Goal: Information Seeking & Learning: Learn about a topic

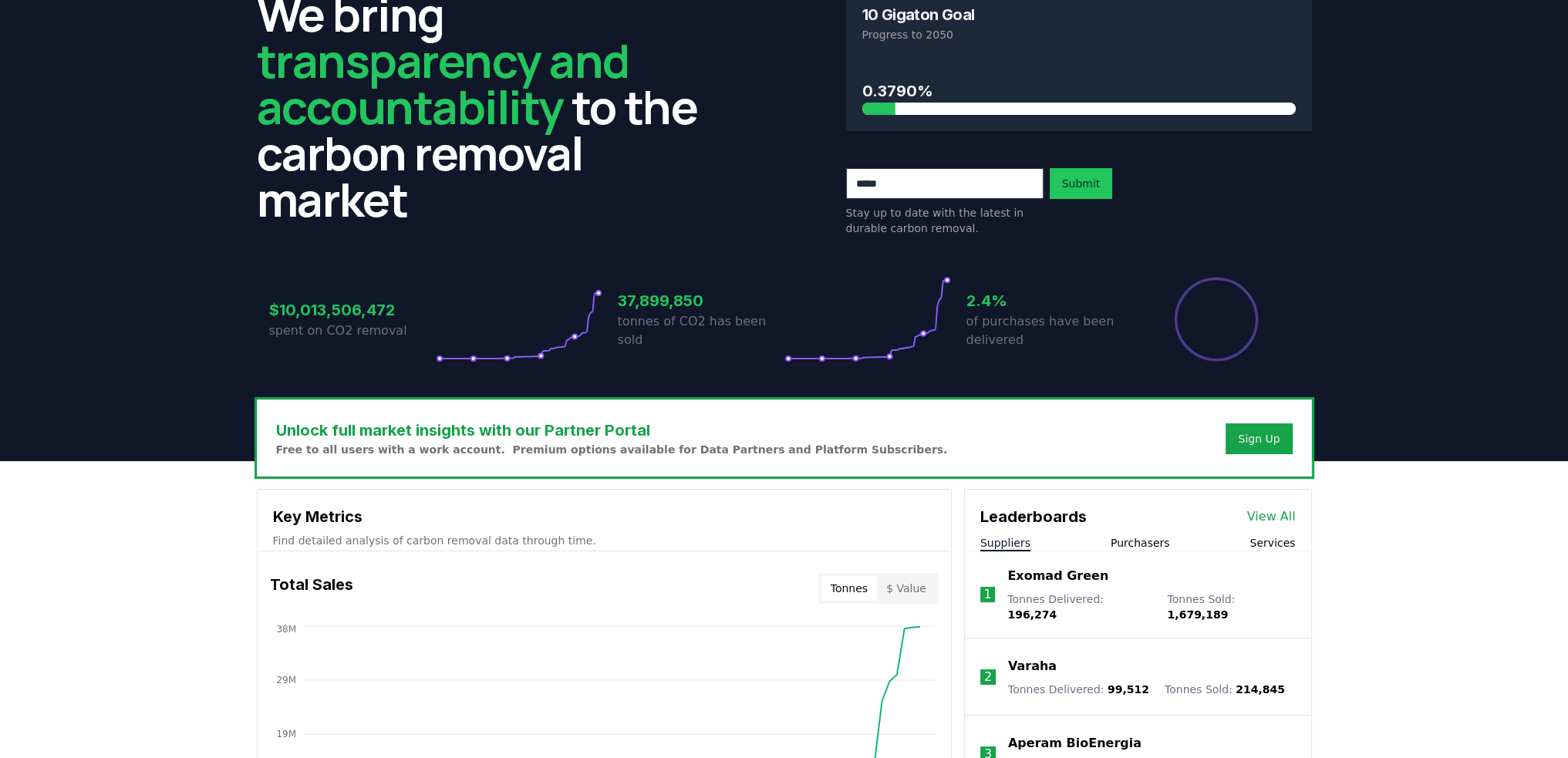
scroll to position [385, 0]
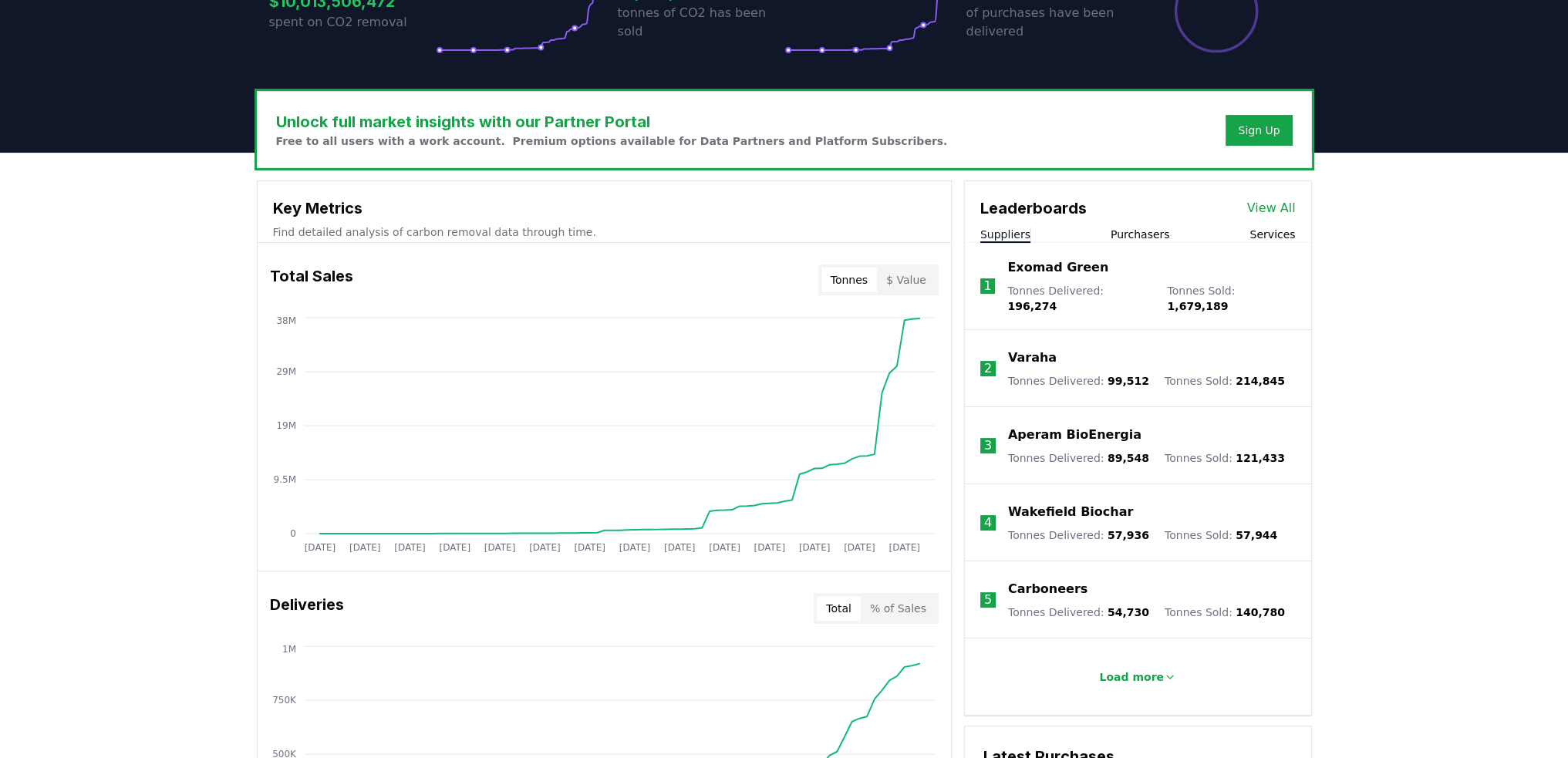
click at [1272, 204] on link "View All" at bounding box center [1271, 208] width 48 height 19
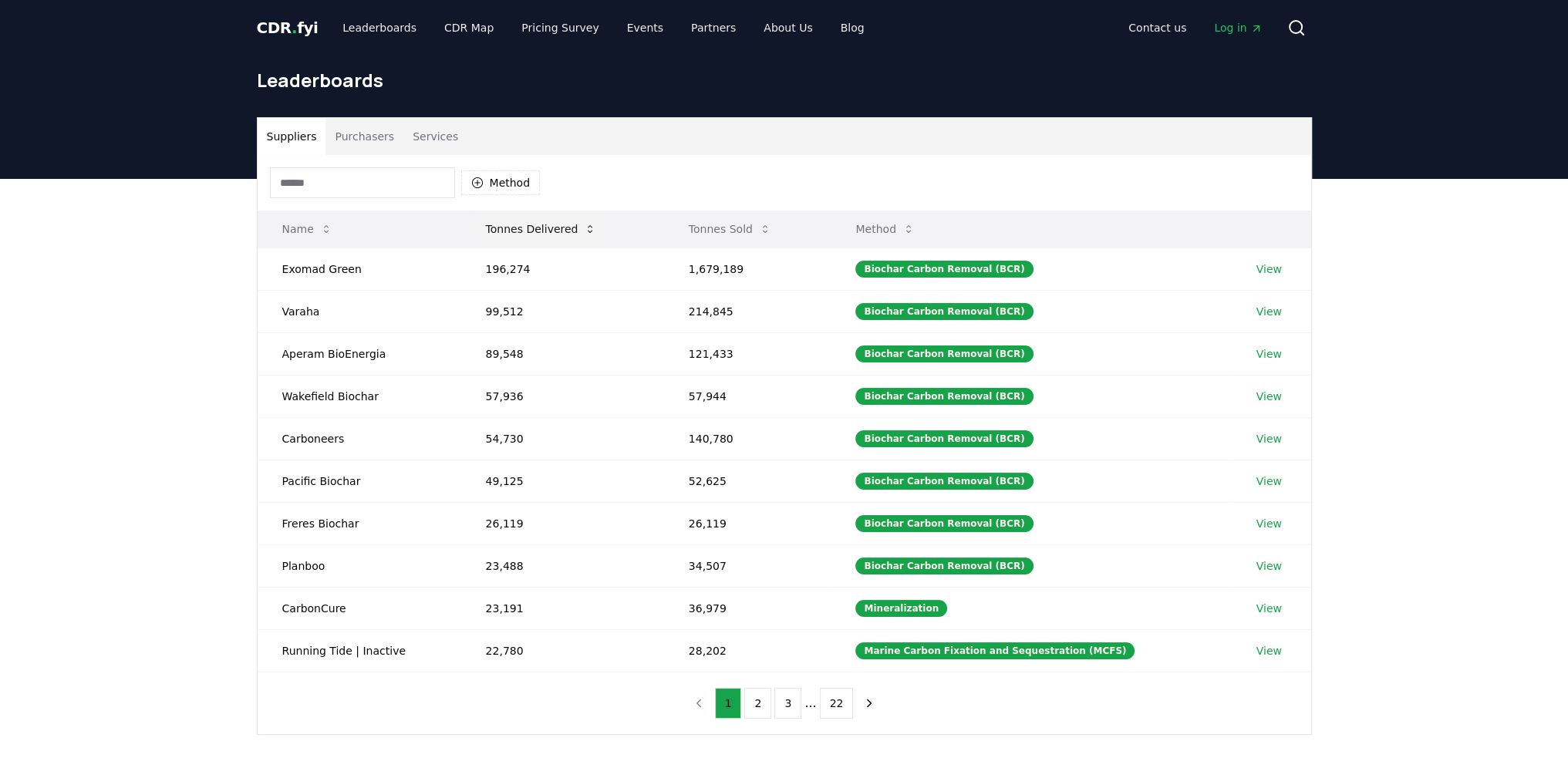
click at [583, 229] on icon at bounding box center [590, 229] width 12 height 12
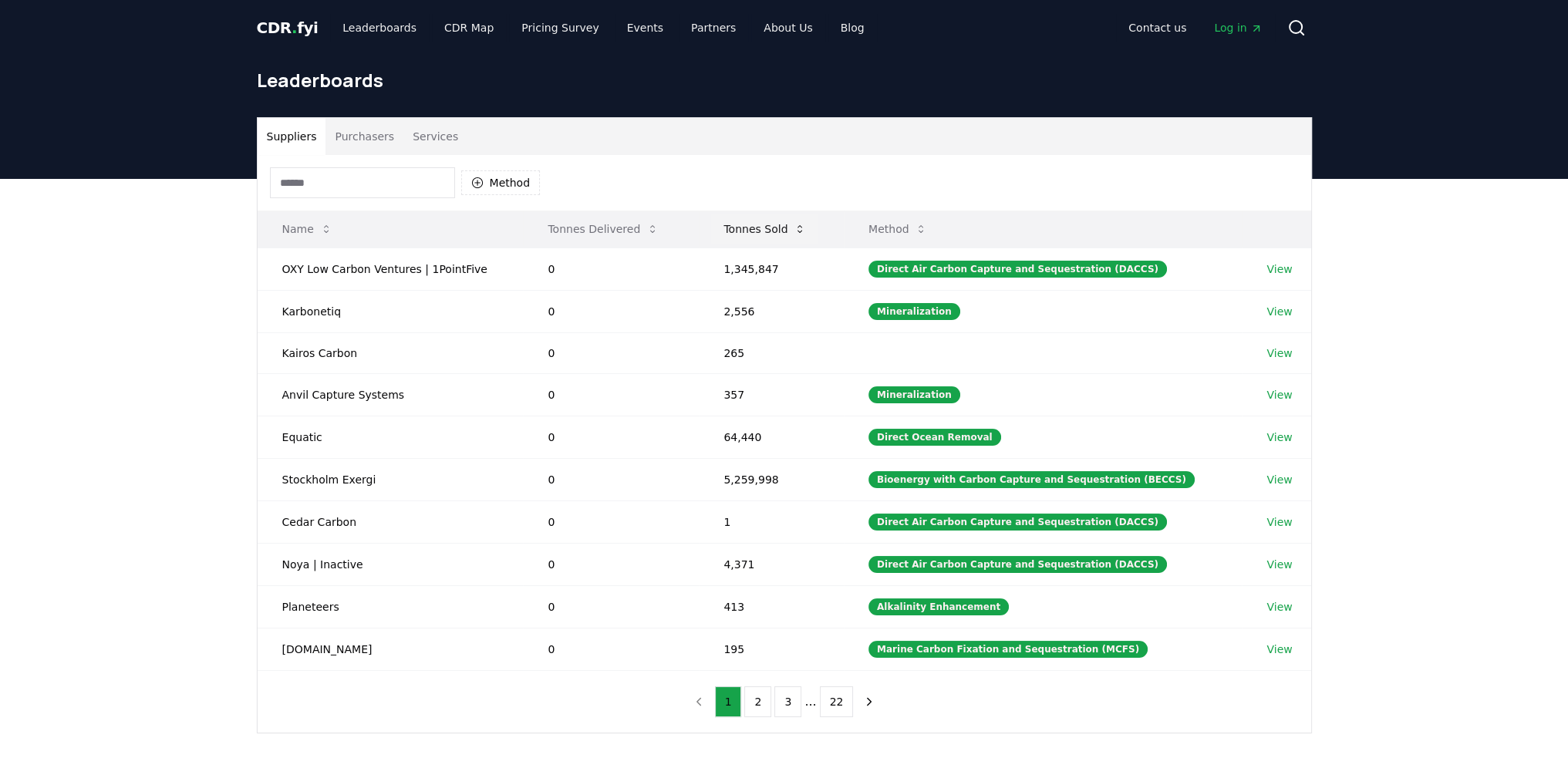
click at [803, 227] on icon at bounding box center [800, 229] width 12 height 12
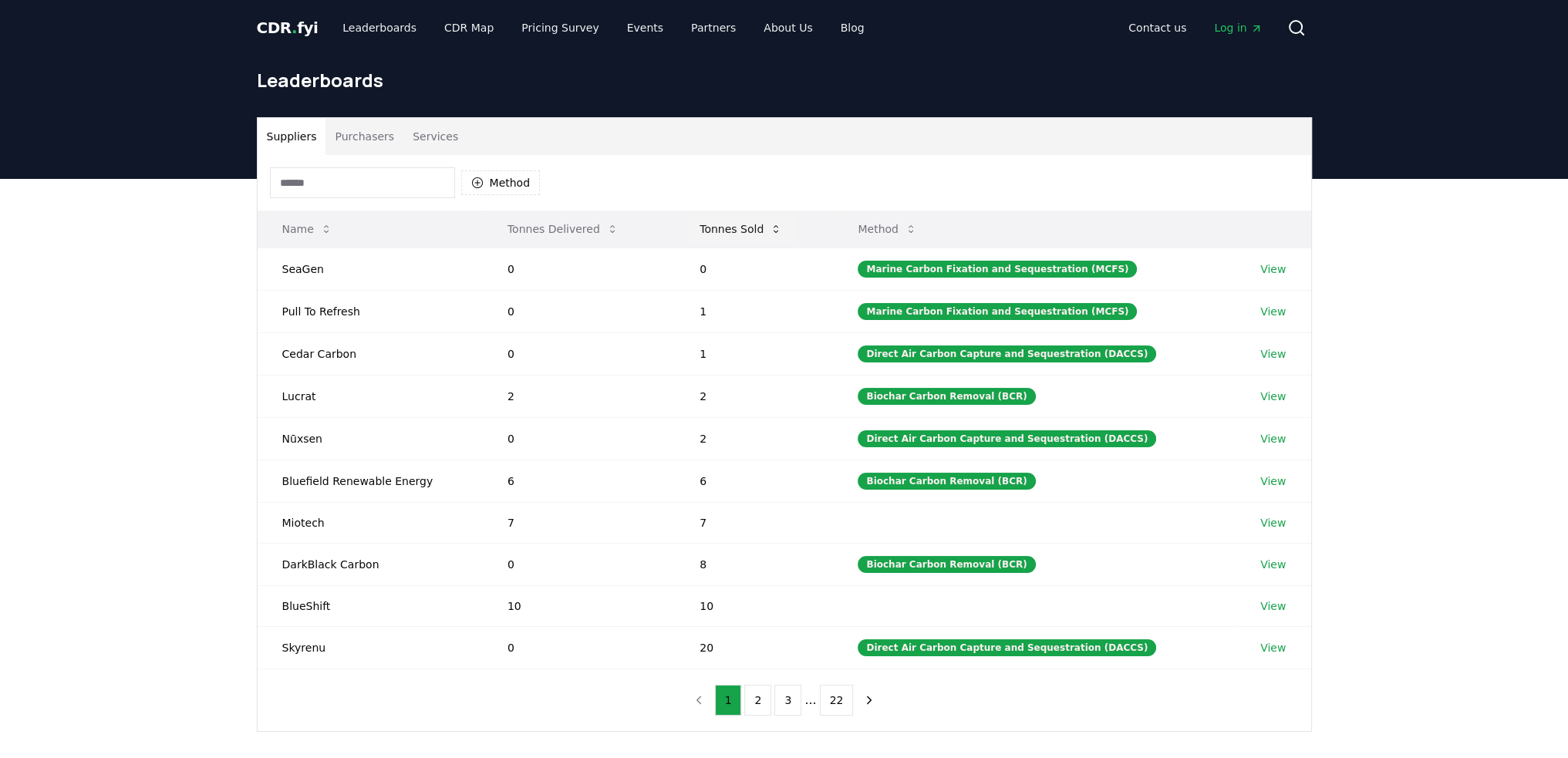
click at [780, 230] on icon at bounding box center [776, 229] width 12 height 12
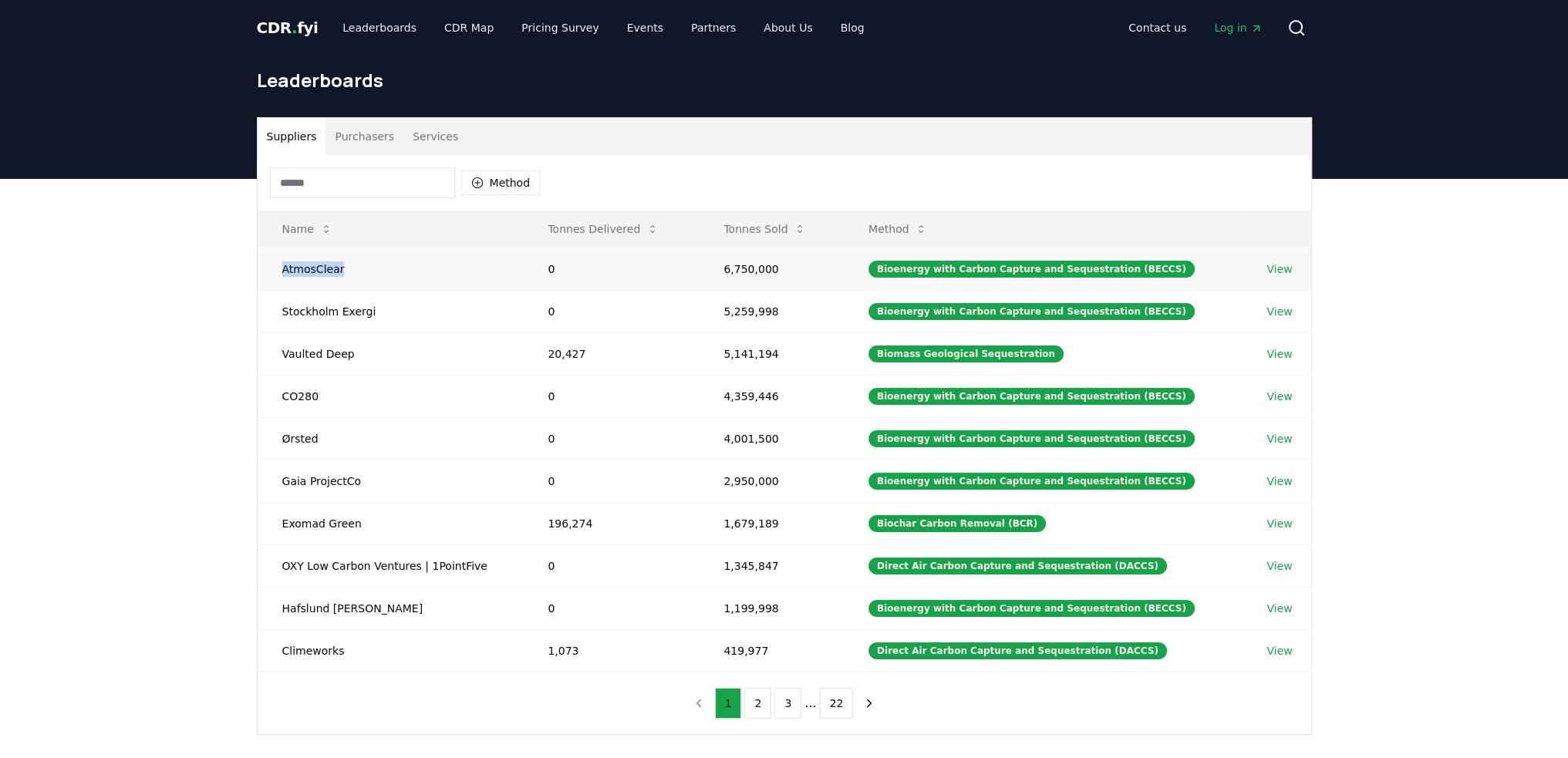
drag, startPoint x: 351, startPoint y: 270, endPoint x: 284, endPoint y: 275, distance: 67.2
click at [284, 275] on td "AtmosClear" at bounding box center [391, 269] width 266 height 43
drag, startPoint x: 787, startPoint y: 268, endPoint x: 732, endPoint y: 270, distance: 55.0
click at [732, 270] on td "6,750,000" at bounding box center [771, 269] width 145 height 43
click at [1280, 266] on link "View" at bounding box center [1279, 268] width 26 height 15
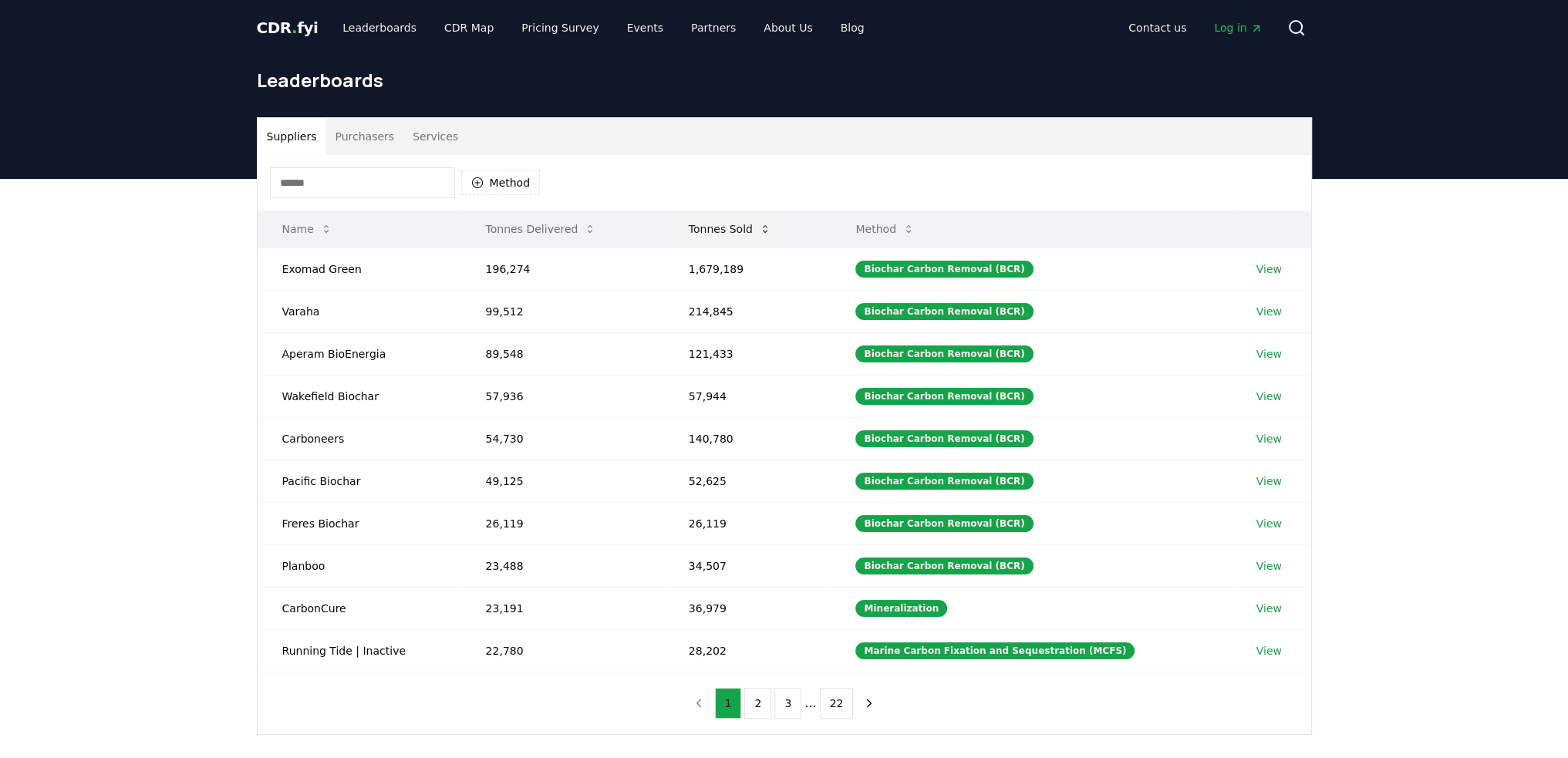
click at [757, 227] on button "Tonnes Sold" at bounding box center [730, 228] width 107 height 31
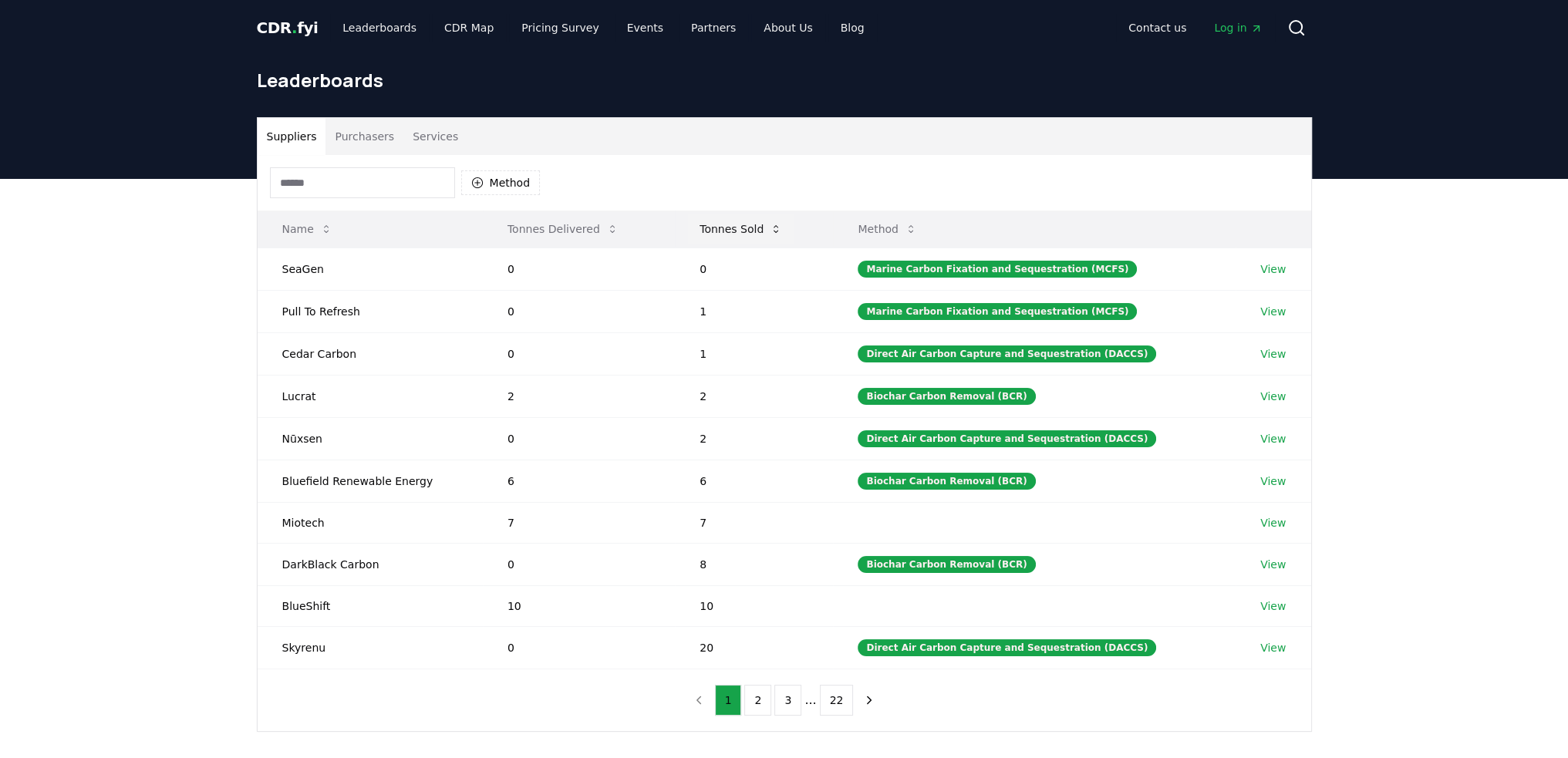
click at [768, 229] on button "Tonnes Sold" at bounding box center [740, 228] width 107 height 31
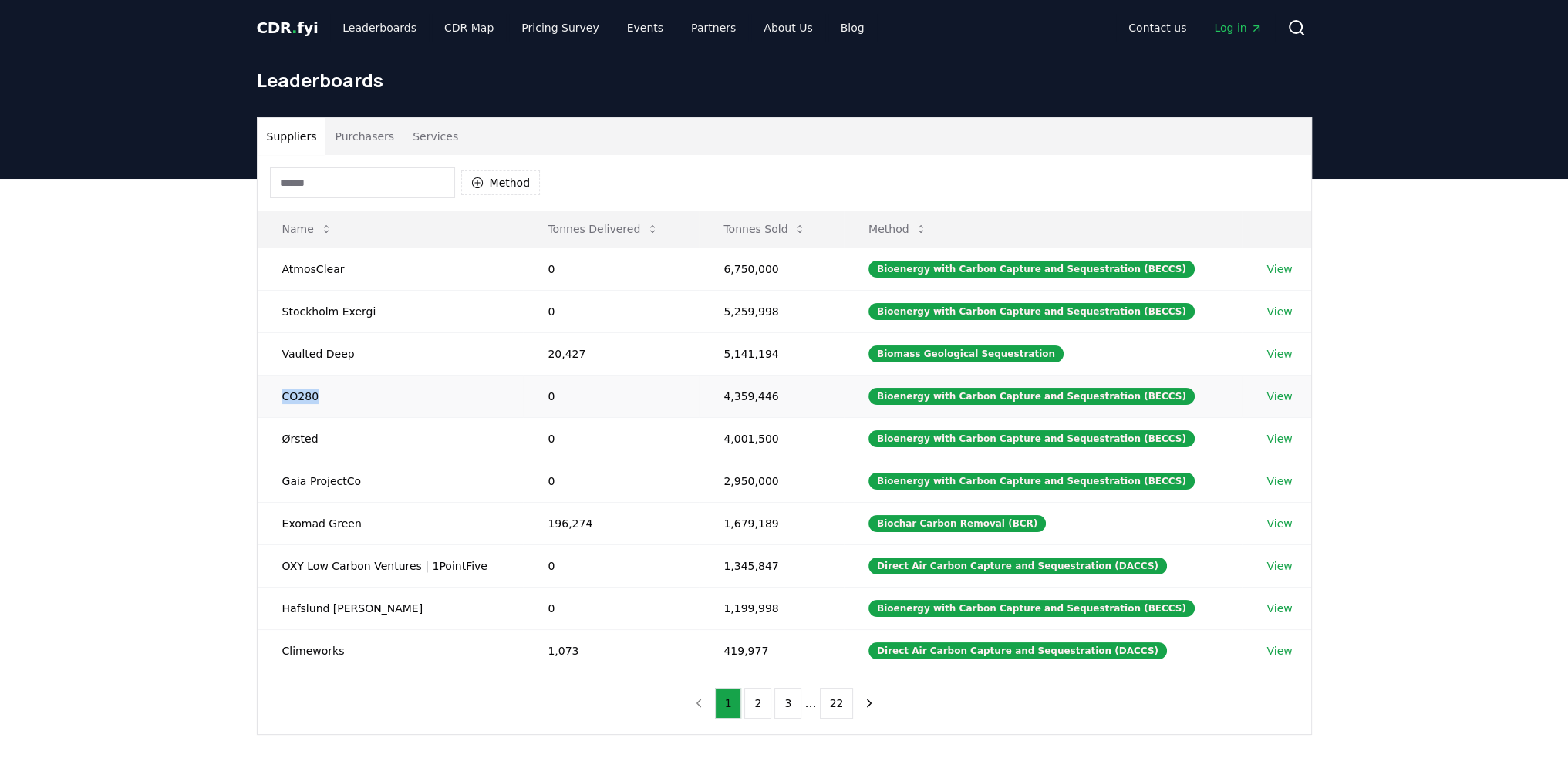
drag, startPoint x: 325, startPoint y: 397, endPoint x: 277, endPoint y: 396, distance: 48.0
click at [277, 396] on td "CO280" at bounding box center [391, 396] width 266 height 43
click at [501, 435] on td "Ørsted" at bounding box center [391, 439] width 266 height 43
drag, startPoint x: 324, startPoint y: 435, endPoint x: 341, endPoint y: 497, distance: 64.3
click at [275, 440] on td "Ørsted" at bounding box center [391, 439] width 266 height 43
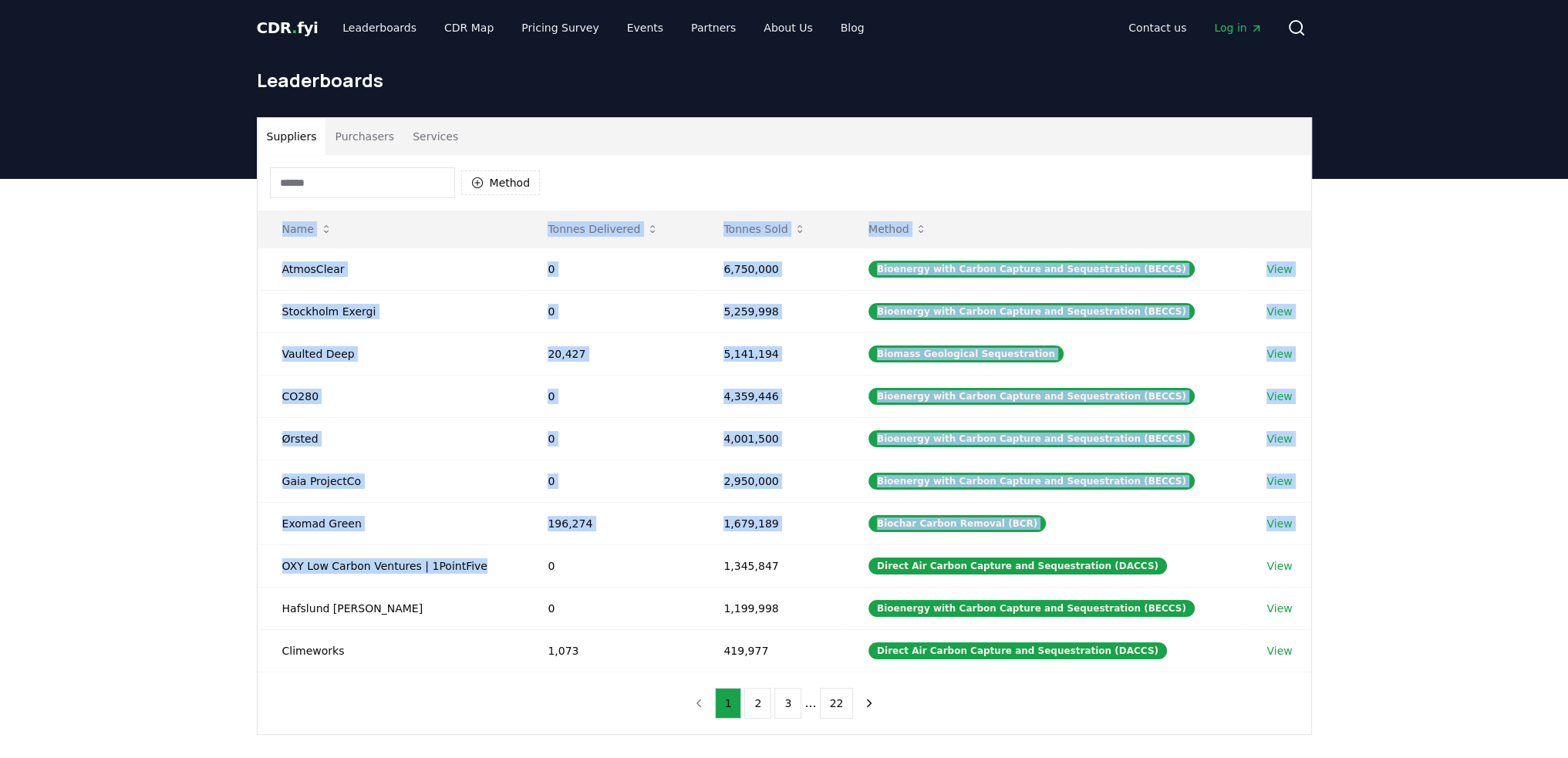
drag, startPoint x: 478, startPoint y: 561, endPoint x: 247, endPoint y: 575, distance: 231.4
click at [247, 575] on div "Suppliers Purchasers Services Method Name Tonnes Delivered Tonnes Sold Method A…" at bounding box center [784, 425] width 1079 height 617
click at [214, 576] on div "Suppliers Purchasers Services Method Name Tonnes Delivered Tonnes Sold Method A…" at bounding box center [784, 488] width 1568 height 617
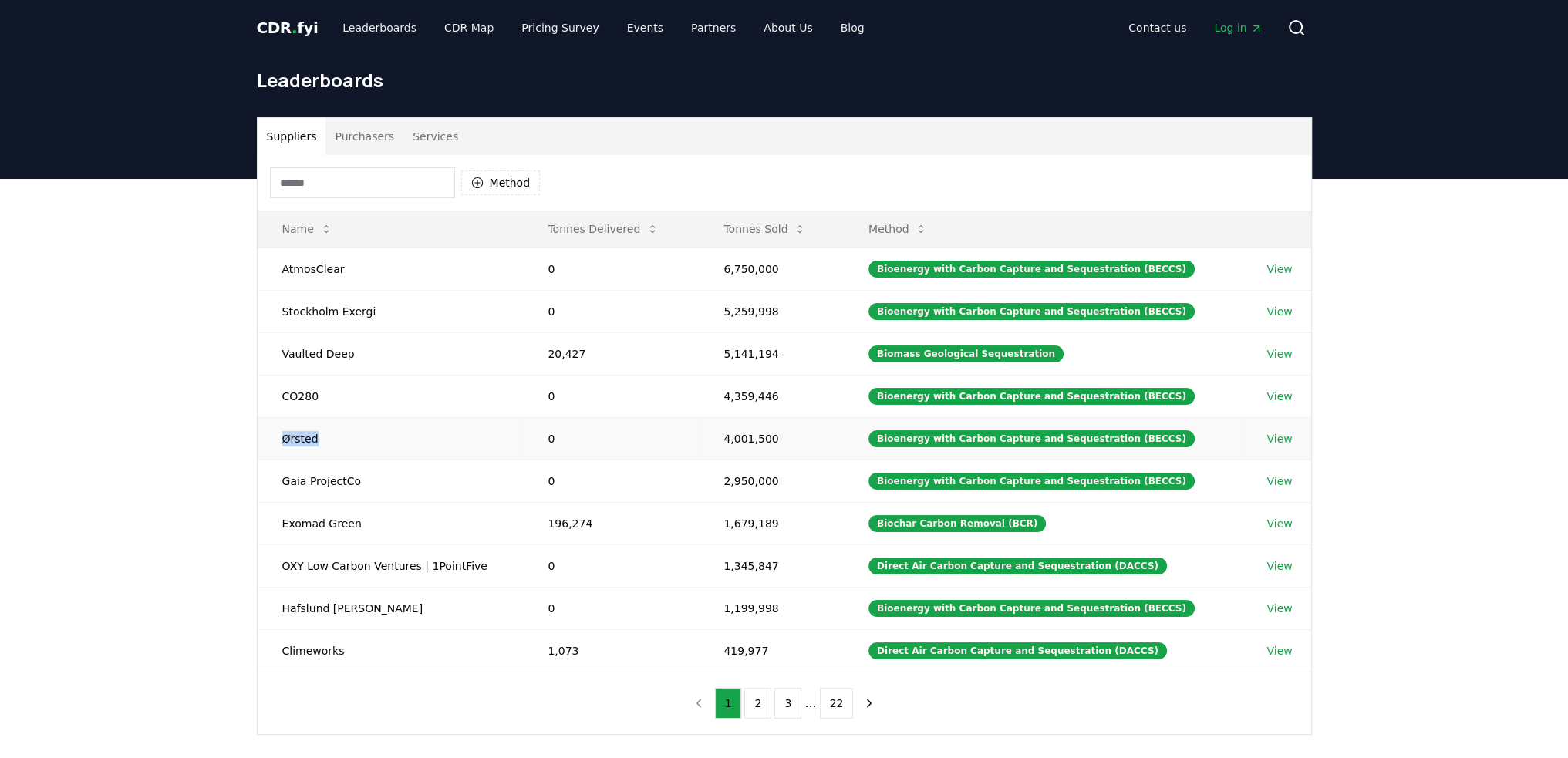
drag, startPoint x: 333, startPoint y: 431, endPoint x: 270, endPoint y: 439, distance: 63.5
click at [270, 439] on td "Ørsted" at bounding box center [391, 439] width 266 height 43
click at [164, 443] on div "Suppliers Purchasers Services Method Name Tonnes Delivered Tonnes Sold Method A…" at bounding box center [784, 488] width 1568 height 617
click at [372, 134] on button "Purchasers" at bounding box center [364, 136] width 78 height 37
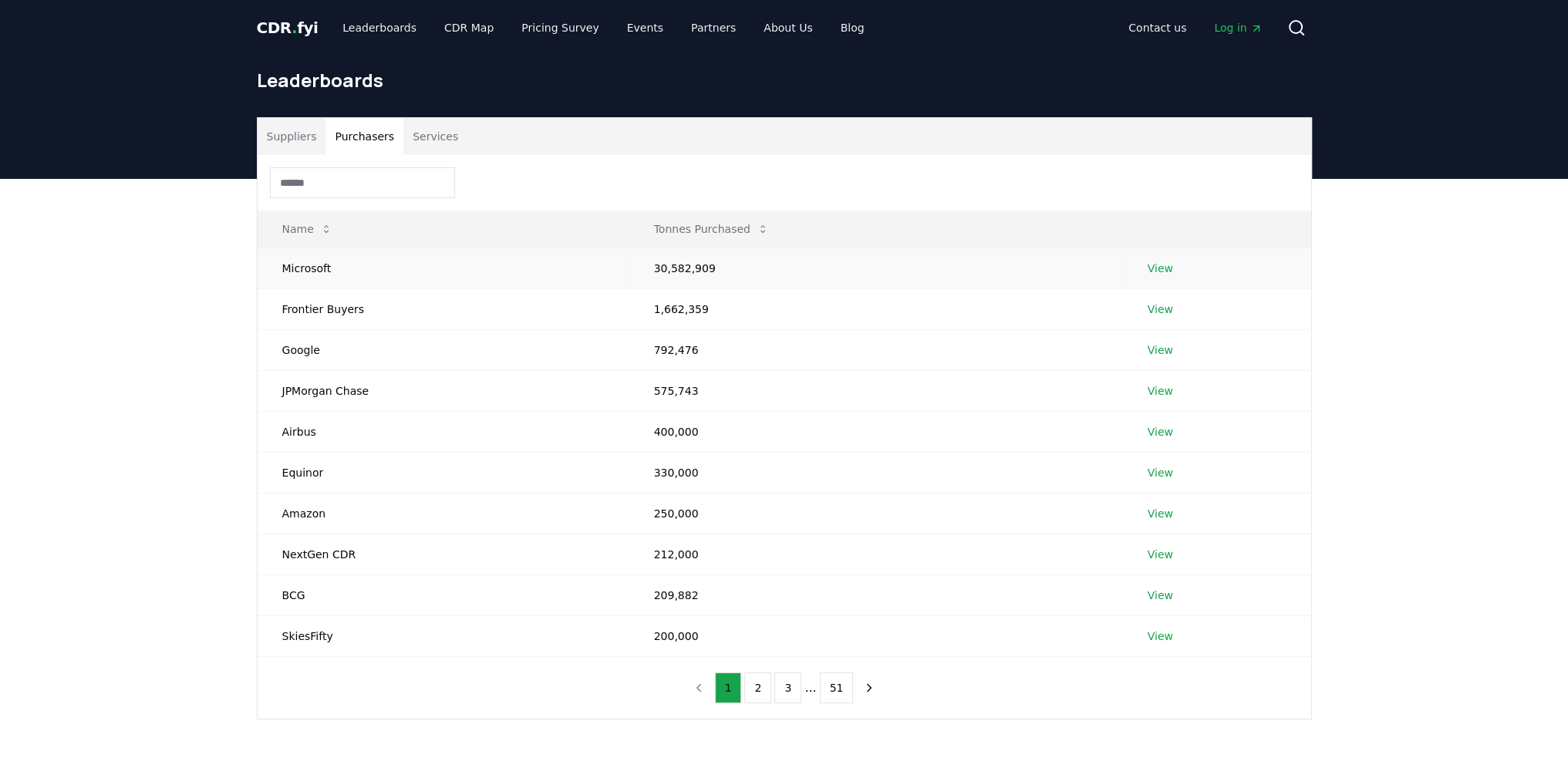
click at [1155, 269] on link "View" at bounding box center [1159, 268] width 26 height 15
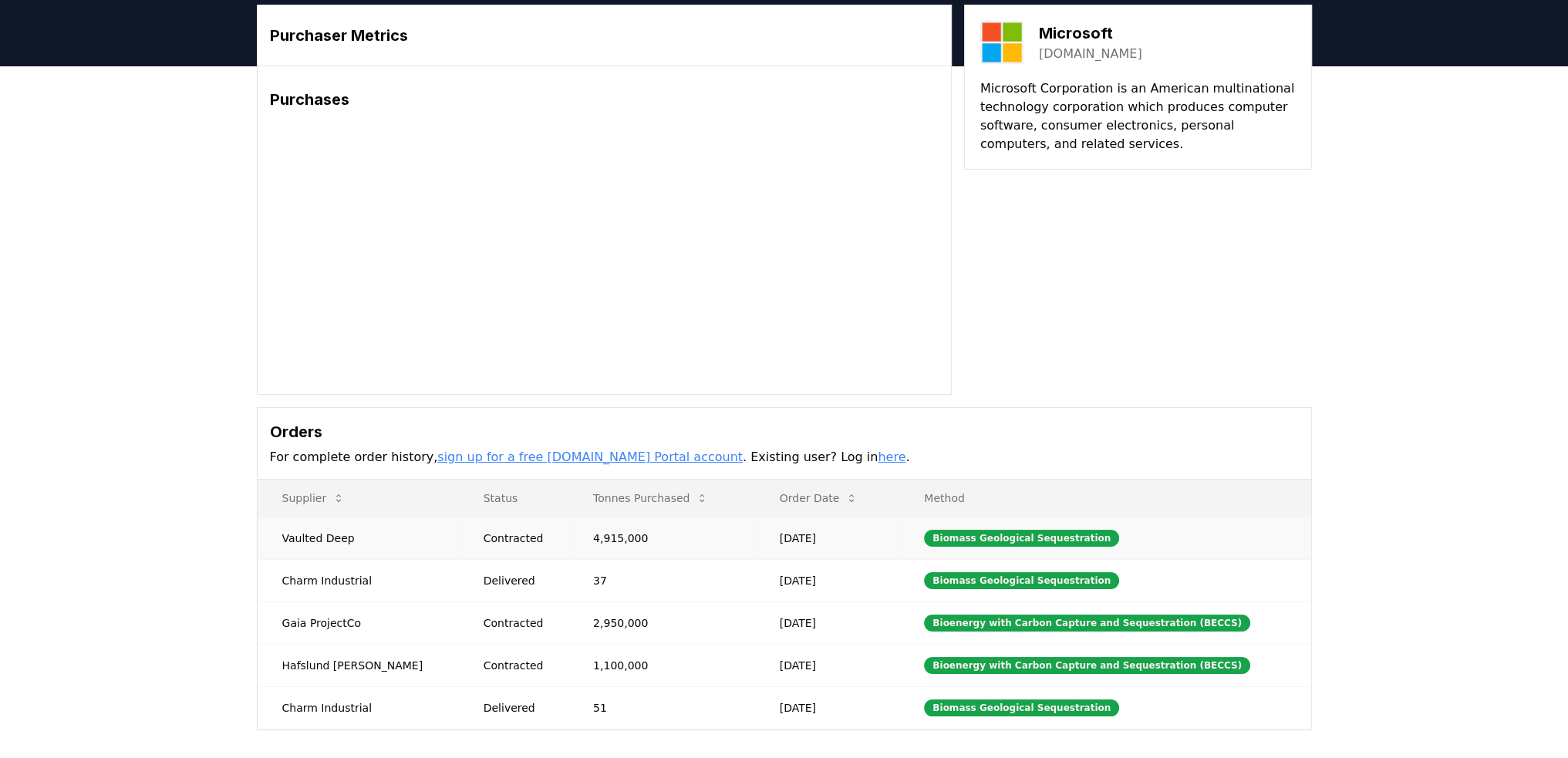
scroll to position [154, 0]
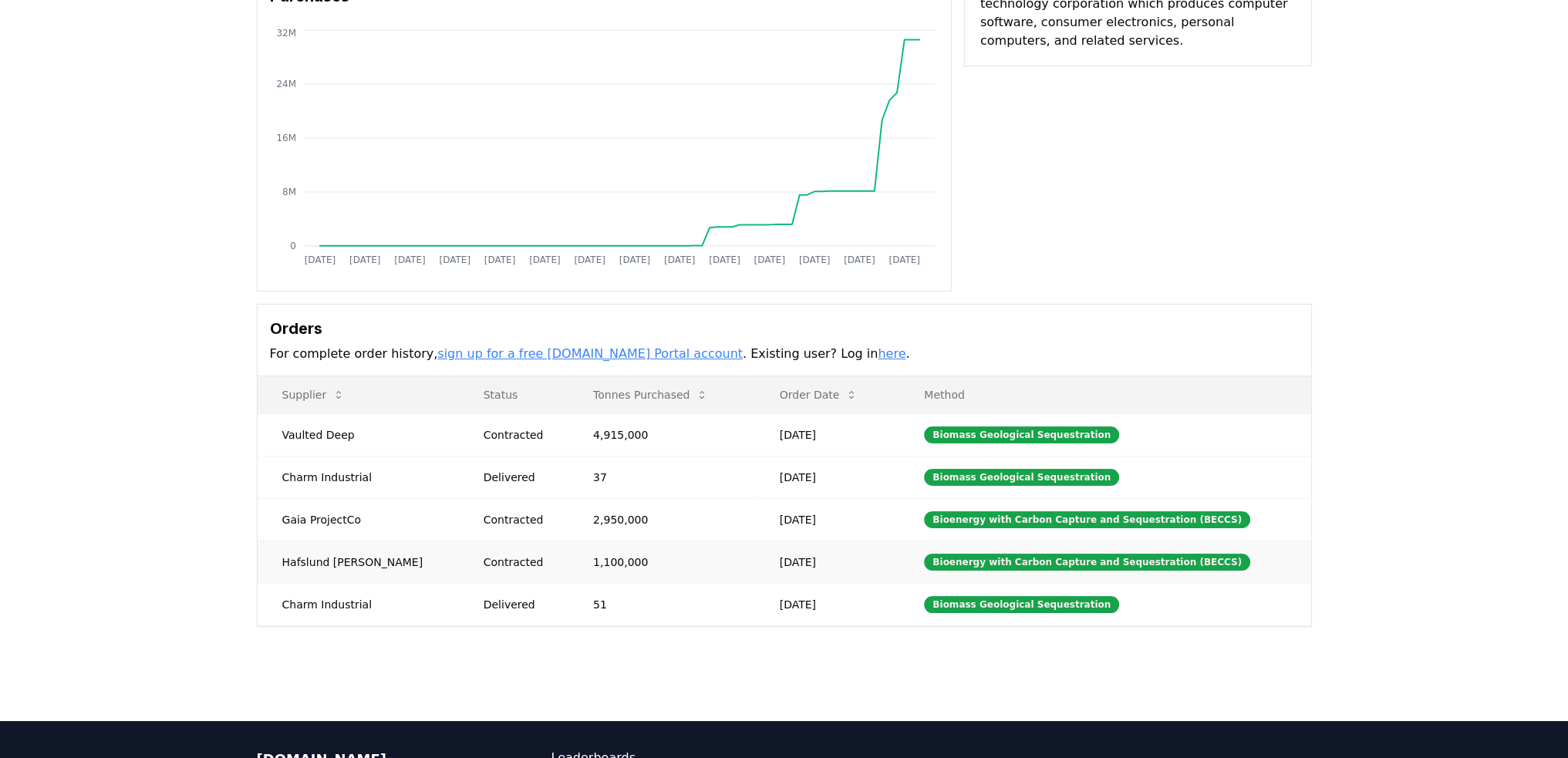
drag, startPoint x: 360, startPoint y: 562, endPoint x: 270, endPoint y: 564, distance: 90.0
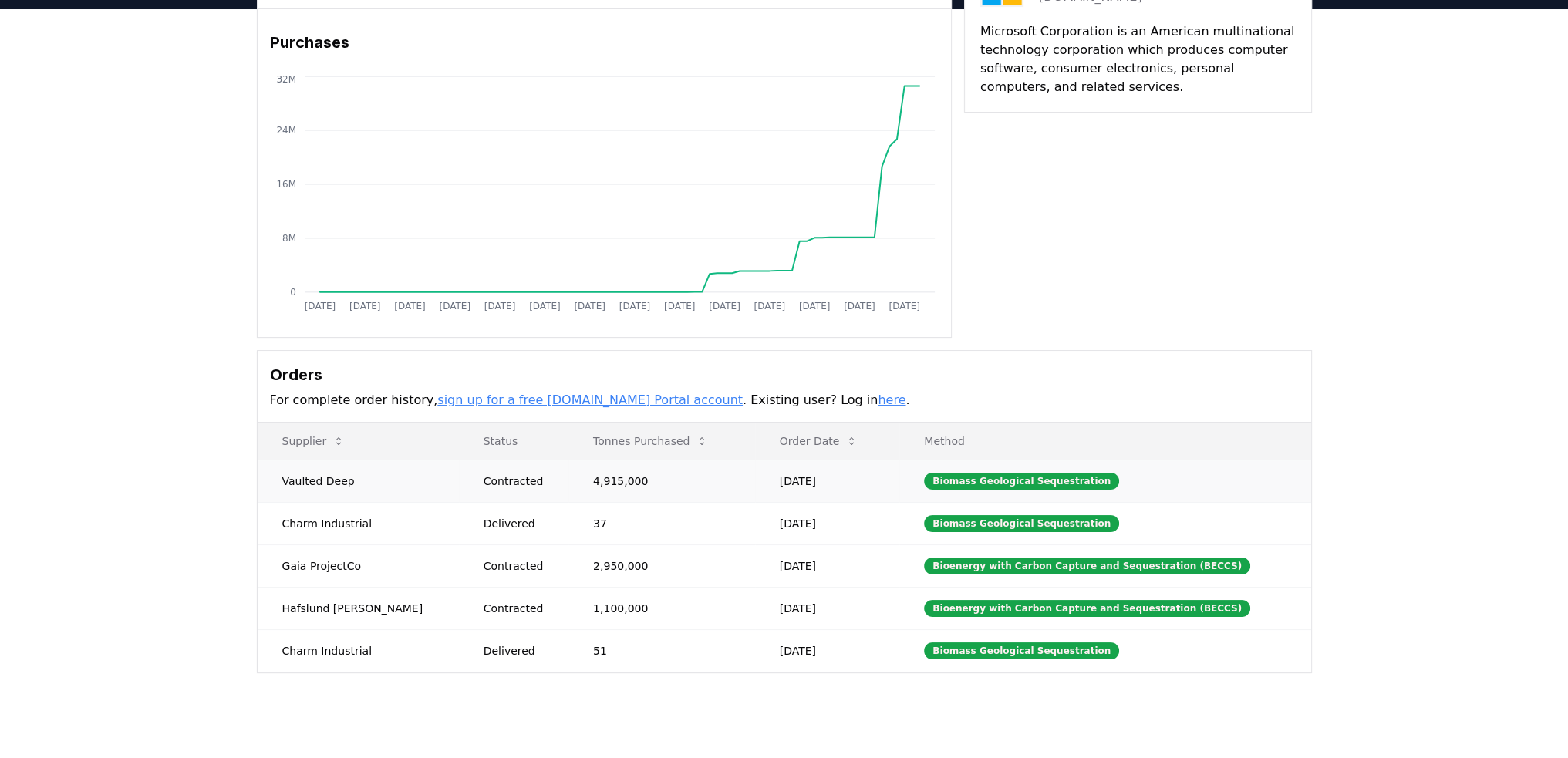
scroll to position [133, 0]
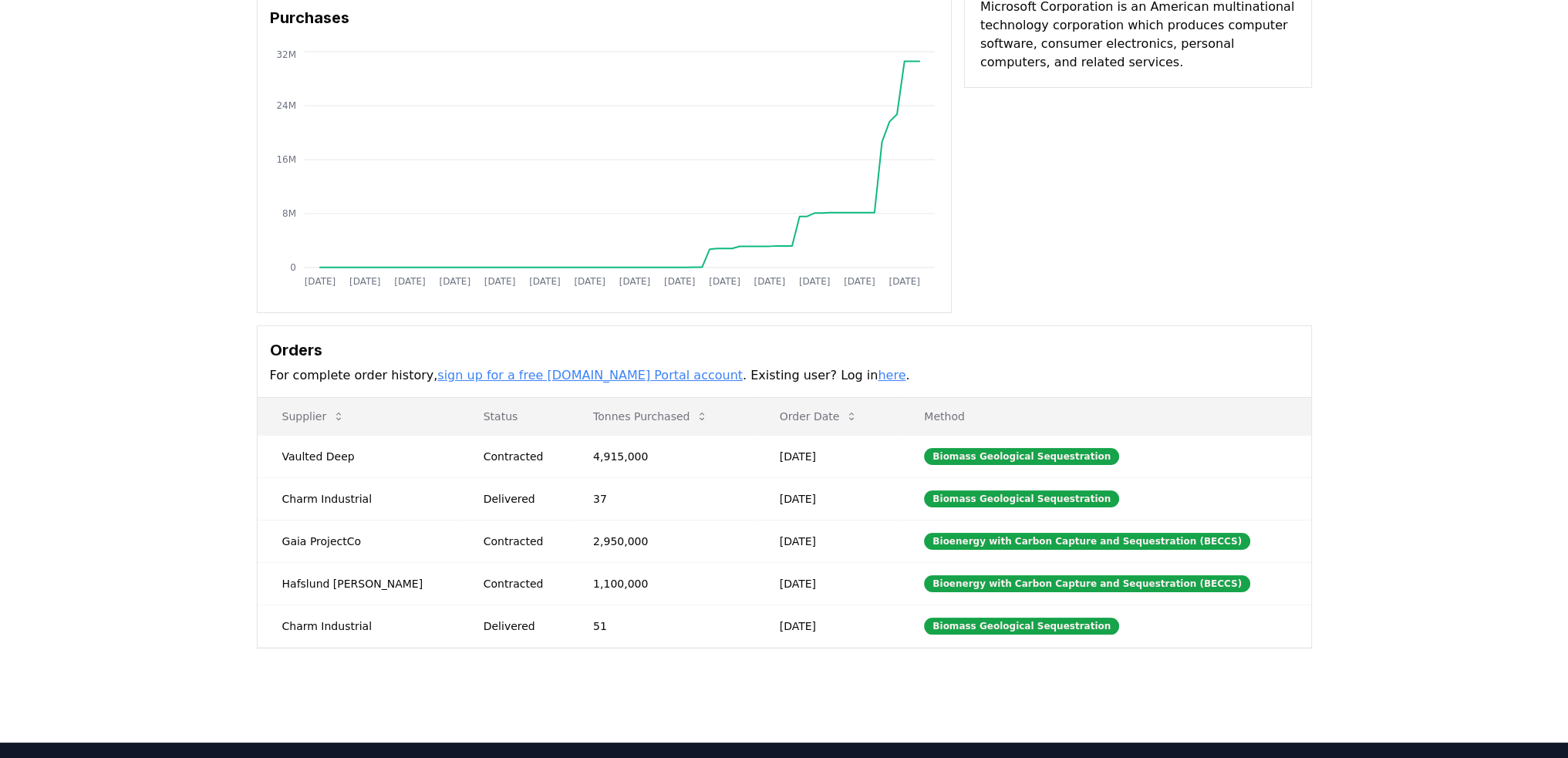
click at [201, 156] on div "Purchaser Metrics Purchases [DATE] [DATE] [DATE] [DATE] [DATE] [DATE] [DATE] [D…" at bounding box center [784, 347] width 1568 height 725
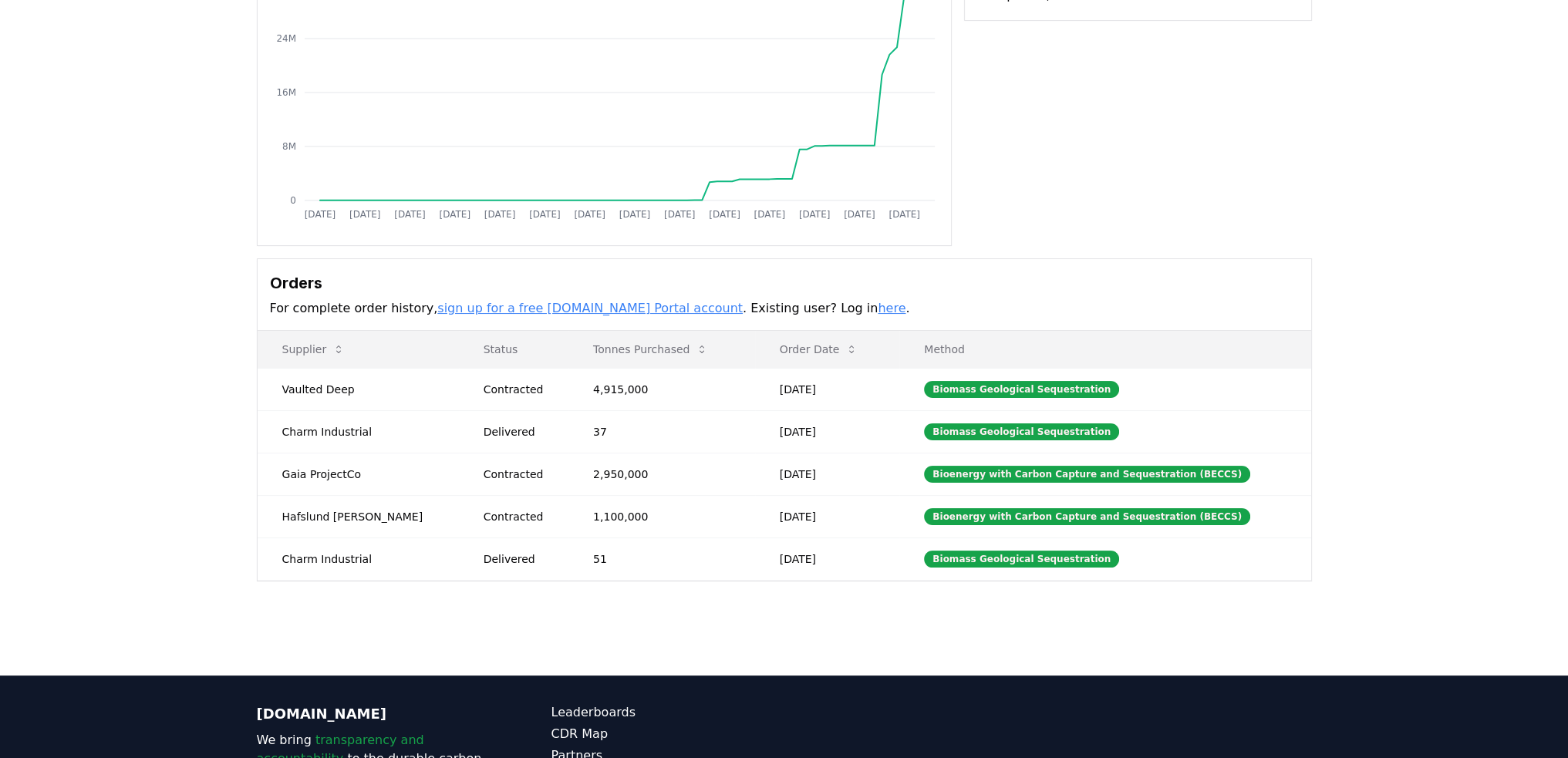
scroll to position [364, 0]
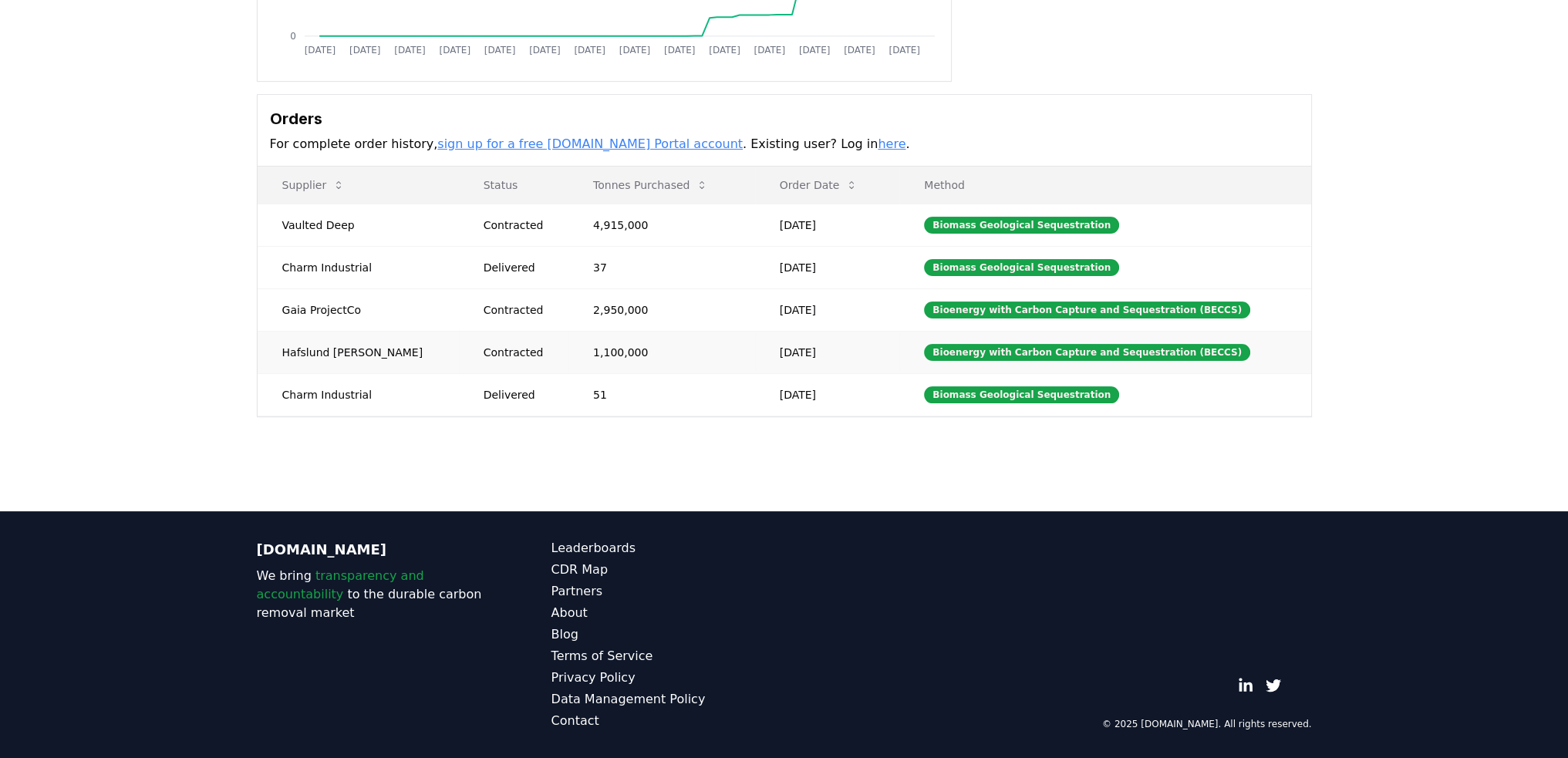
click at [597, 354] on td "1,100,000" at bounding box center [661, 352] width 186 height 43
drag, startPoint x: 555, startPoint y: 350, endPoint x: 635, endPoint y: 350, distance: 80.0
click at [635, 350] on td "1,100,000" at bounding box center [661, 352] width 186 height 43
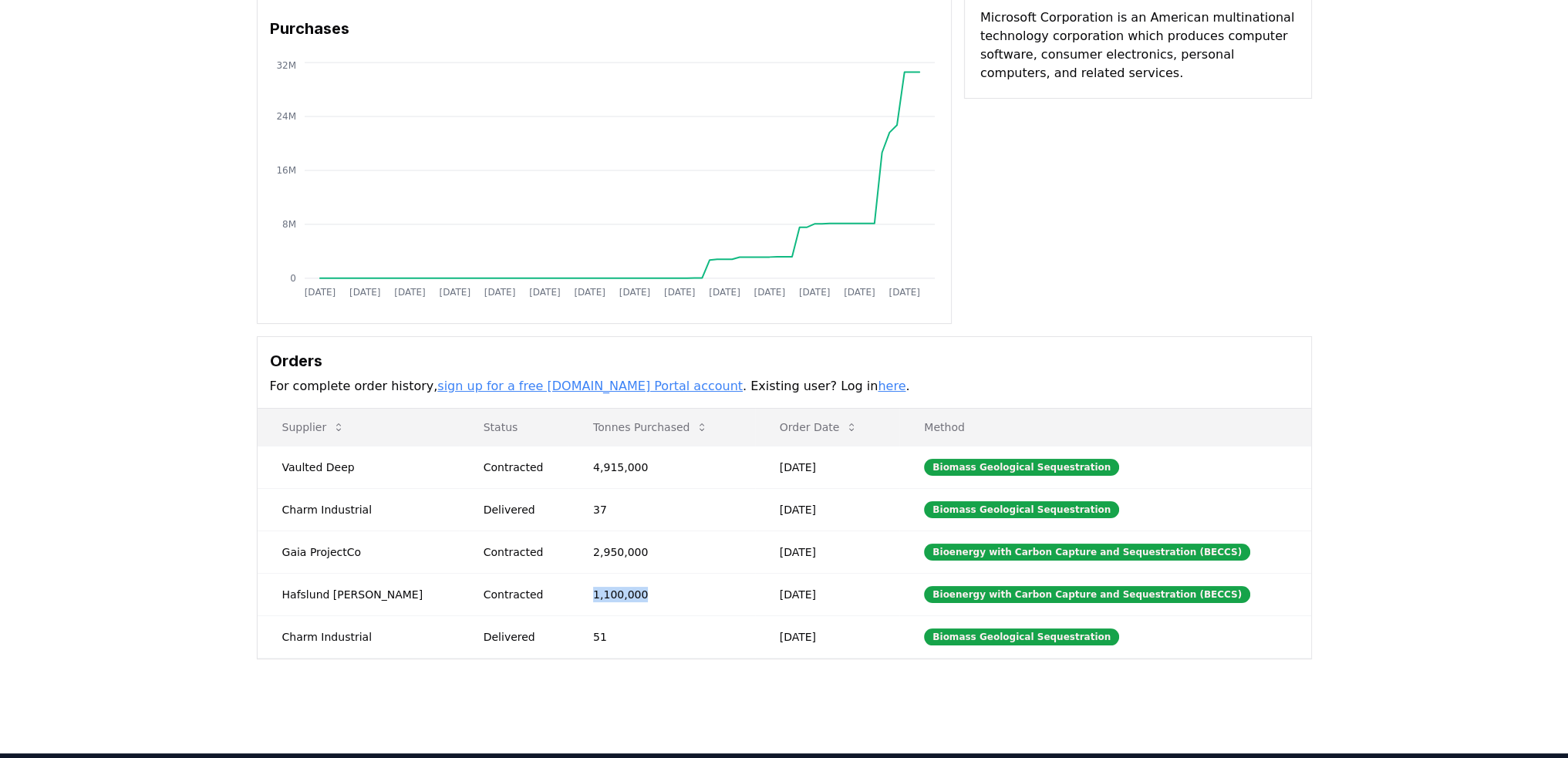
scroll to position [0, 0]
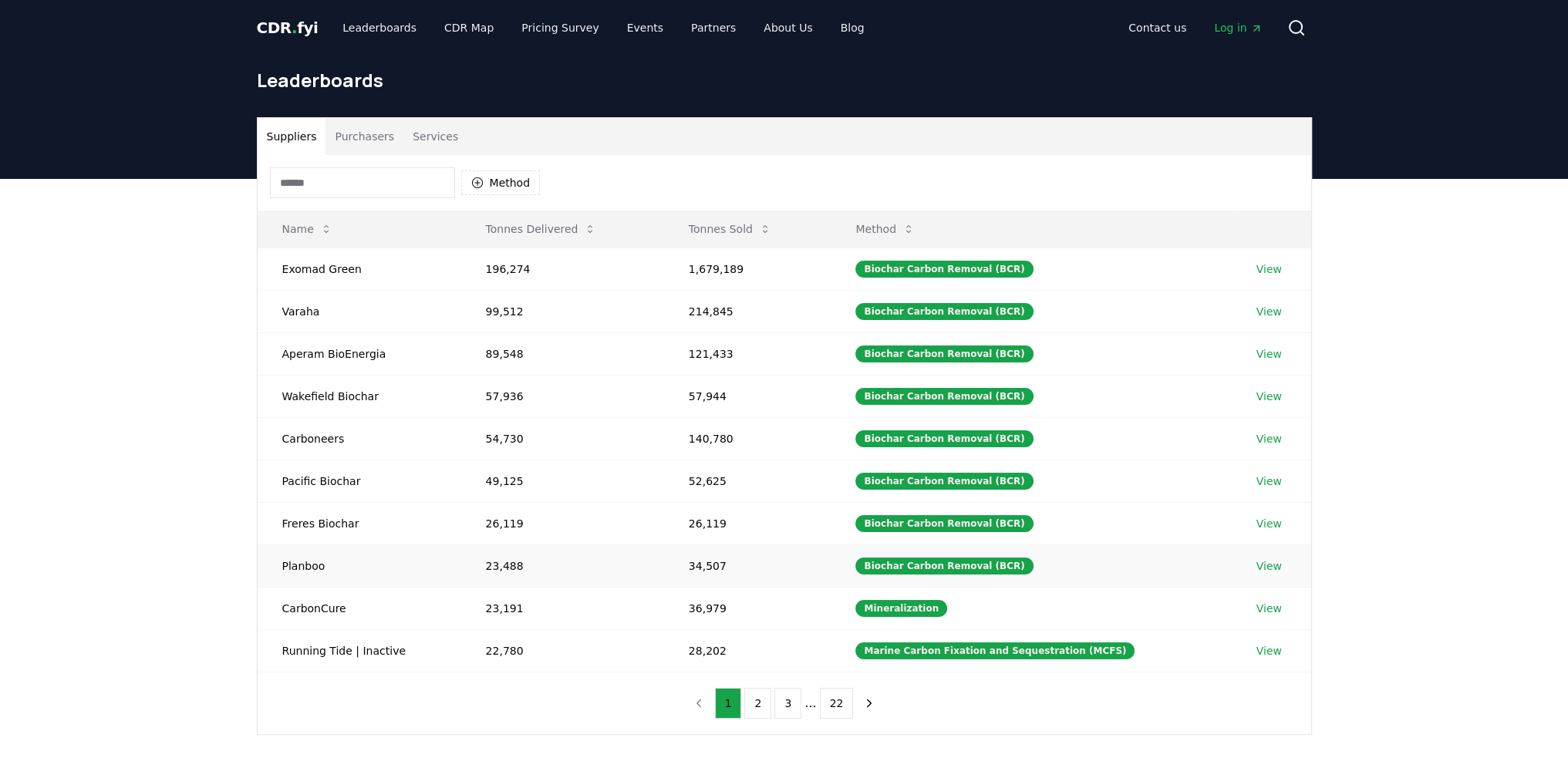
click at [302, 572] on td "Planboo" at bounding box center [359, 565] width 203 height 43
click at [306, 562] on td "Planboo" at bounding box center [359, 565] width 203 height 43
click at [1267, 564] on link "View" at bounding box center [1268, 565] width 26 height 15
